Goal: Task Accomplishment & Management: Manage account settings

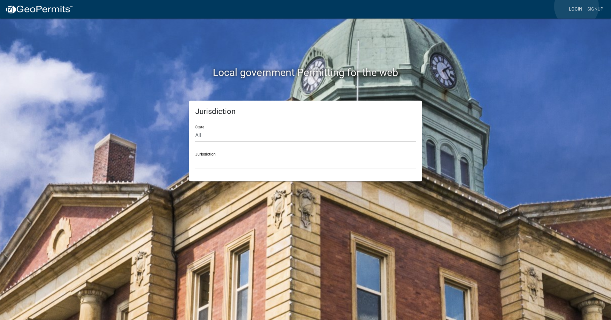
click at [576, 6] on link "Login" at bounding box center [575, 9] width 19 height 12
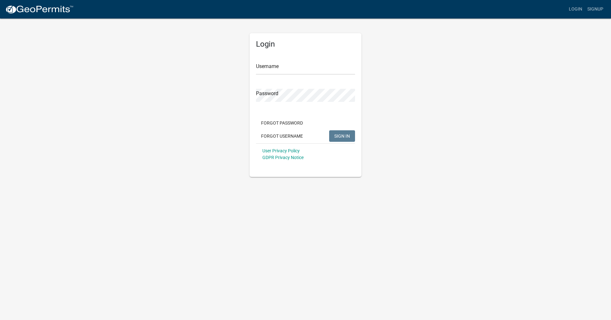
drag, startPoint x: 288, startPoint y: 80, endPoint x: 285, endPoint y: 67, distance: 13.8
click at [285, 75] on form "Username Password Forgot Password Forgot Username SIGN IN User Privacy Policy G…" at bounding box center [305, 109] width 99 height 112
click at [285, 67] on input "Username" at bounding box center [305, 68] width 99 height 13
type input "[EMAIL_ADDRESS][DOMAIN_NAME]"
click at [329, 130] on button "SIGN IN" at bounding box center [342, 135] width 26 height 11
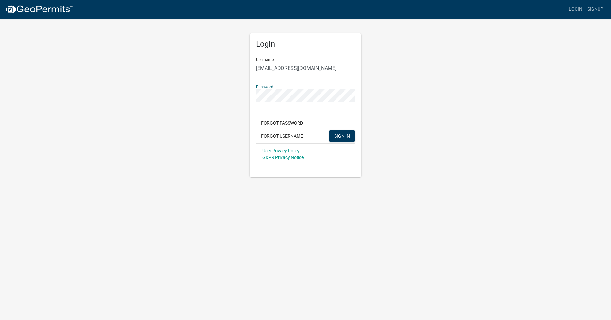
click at [242, 94] on div "Login Username [EMAIL_ADDRESS][DOMAIN_NAME] Password Forgot Password Forgot Use…" at bounding box center [305, 97] width 364 height 159
click at [329, 130] on button "SIGN IN" at bounding box center [342, 135] width 26 height 11
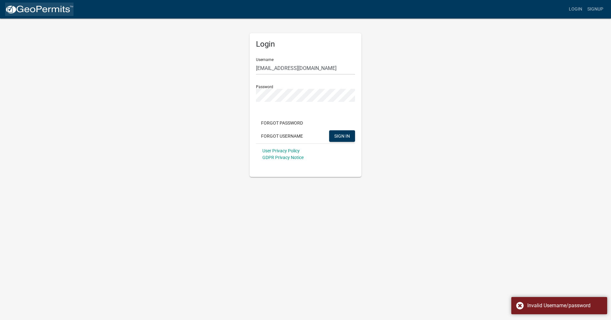
click at [28, 5] on img at bounding box center [39, 10] width 68 height 10
